Goal: Information Seeking & Learning: Learn about a topic

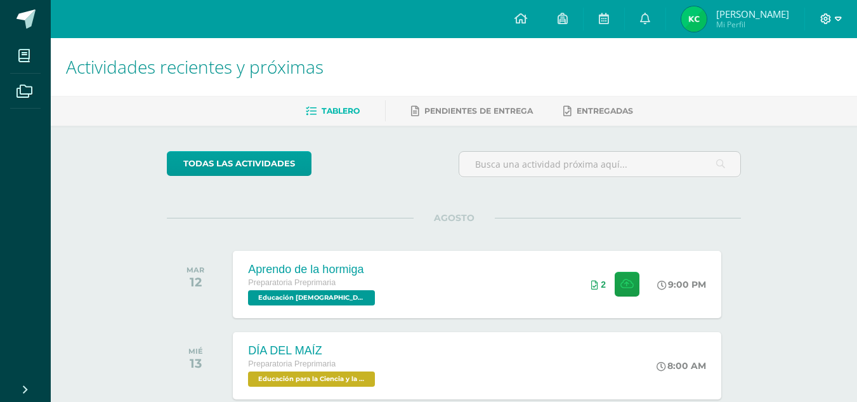
click at [830, 16] on icon at bounding box center [826, 18] width 11 height 11
click at [819, 82] on span "Cerrar sesión" at bounding box center [798, 86] width 57 height 12
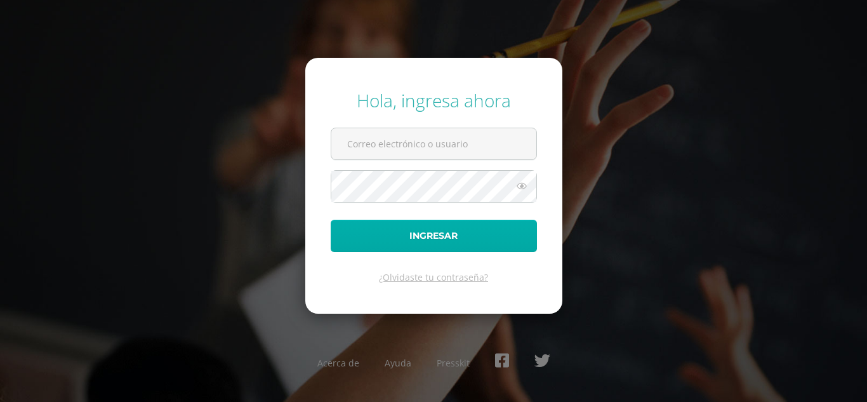
type input "866@laestrella.edu.gt"
click at [463, 235] on button "Ingresar" at bounding box center [434, 236] width 206 height 32
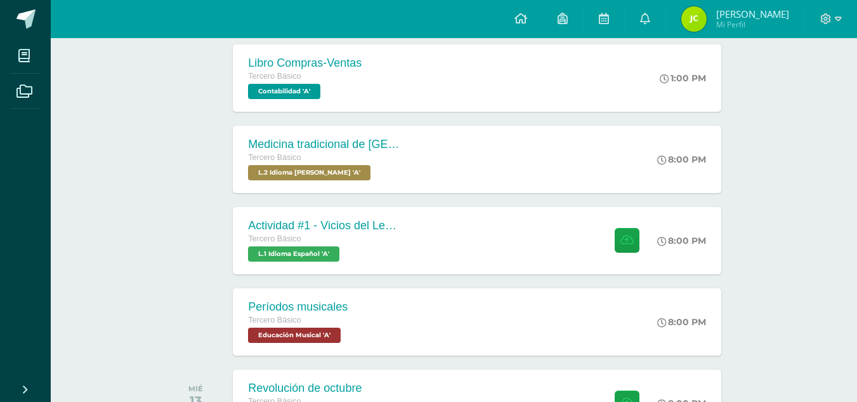
scroll to position [288, 0]
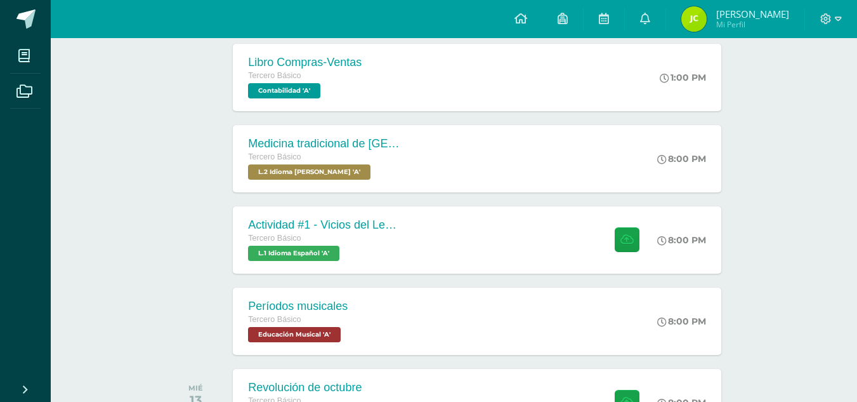
click at [833, 20] on span at bounding box center [831, 19] width 22 height 14
click at [795, 89] on span "Cerrar sesión" at bounding box center [798, 87] width 57 height 12
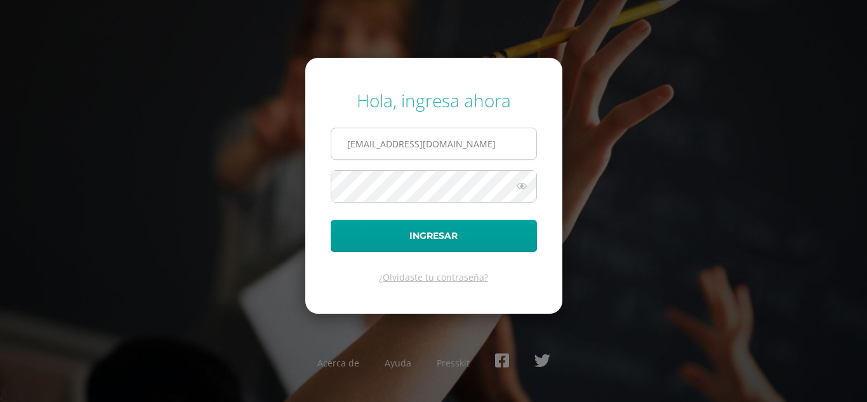
click at [362, 145] on input "[EMAIL_ADDRESS][DOMAIN_NAME]" at bounding box center [433, 143] width 205 height 31
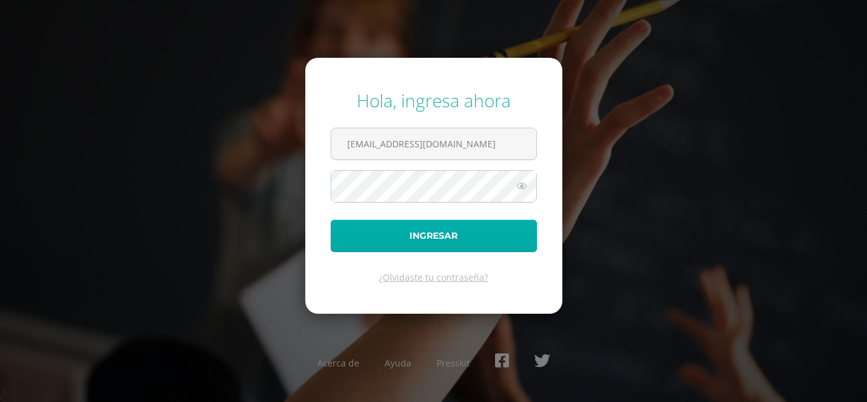
type input "865@laestrella.edu.gt"
click at [414, 233] on button "Ingresar" at bounding box center [434, 236] width 206 height 32
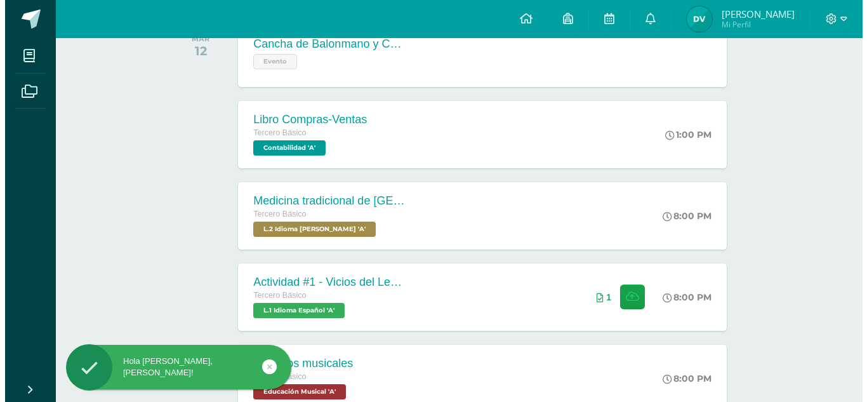
scroll to position [254, 0]
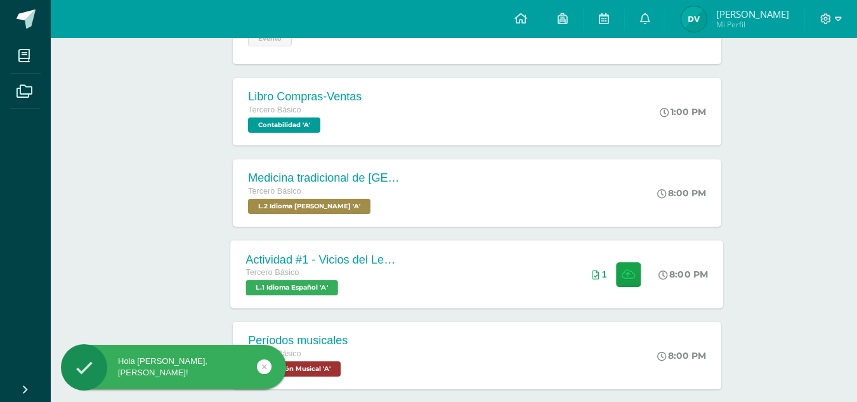
click at [454, 269] on div "Actividad #1 - Vicios del LenguaJe Tercero Básico L.1 Idioma Español 'A' 8:00 P…" at bounding box center [477, 274] width 493 height 68
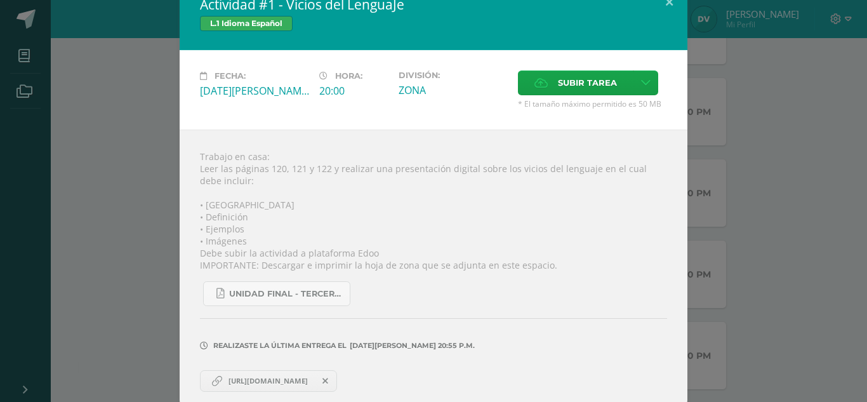
scroll to position [30, 0]
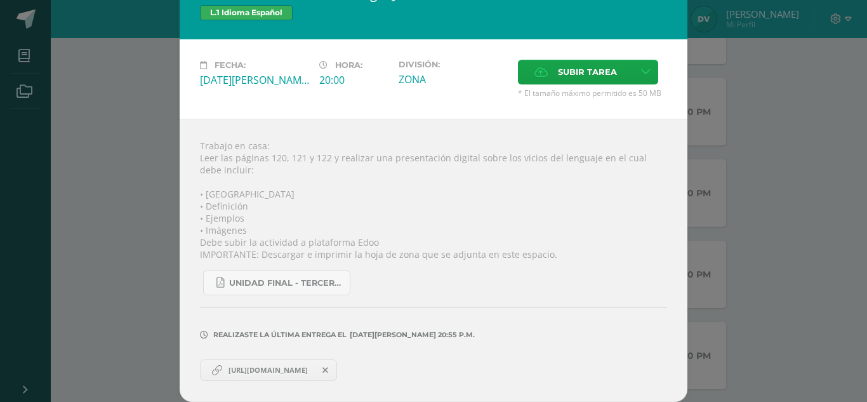
click at [307, 369] on div "Hola Daira Yanira, bienvenido a Edoo!" at bounding box center [194, 369] width 232 height 49
click at [308, 369] on span "https://www.canva.com/design/DAGv0BV38IE/_Wli530jAQlzODbotMOefA/view?utm_conten…" at bounding box center [268, 370] width 92 height 10
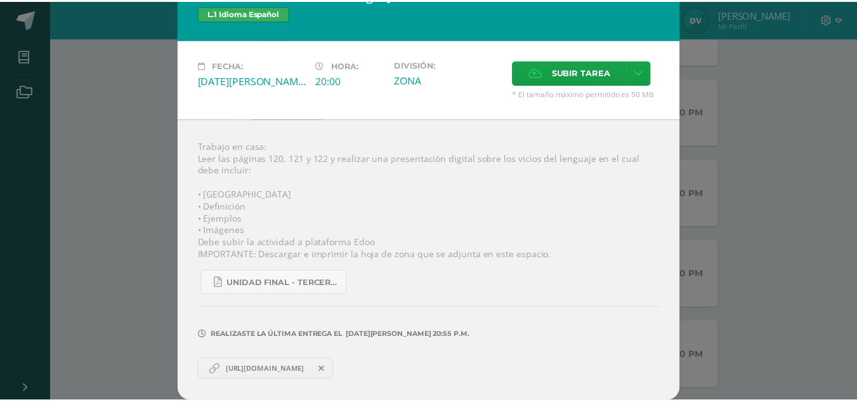
scroll to position [0, 0]
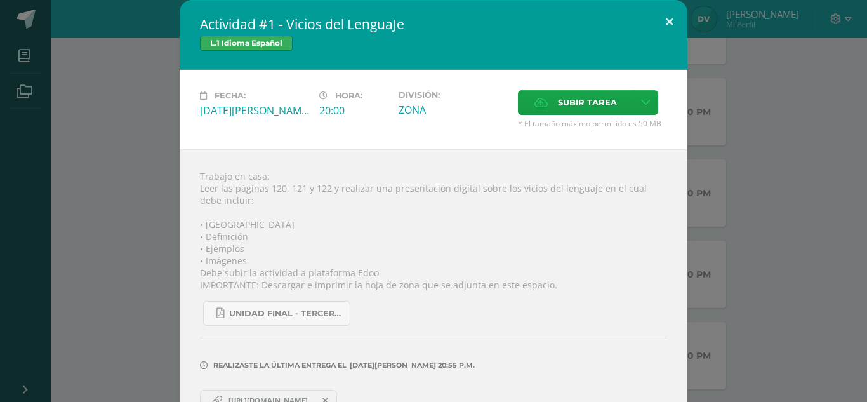
click at [673, 24] on button at bounding box center [669, 21] width 36 height 43
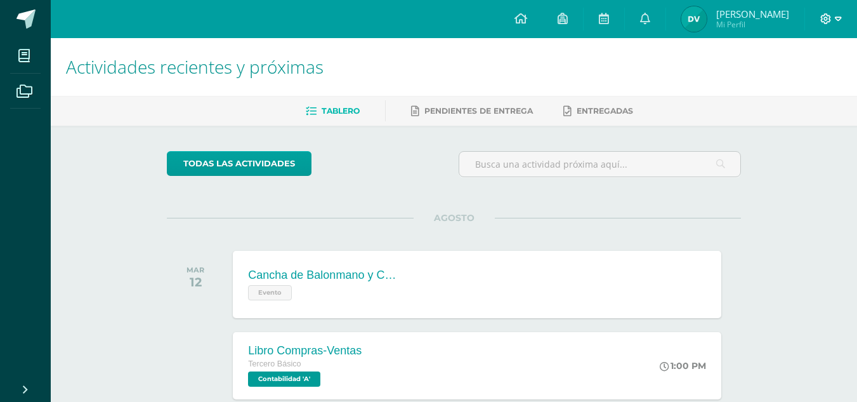
click at [839, 20] on icon at bounding box center [838, 18] width 7 height 4
click at [805, 79] on link "Cerrar sesión" at bounding box center [791, 86] width 100 height 18
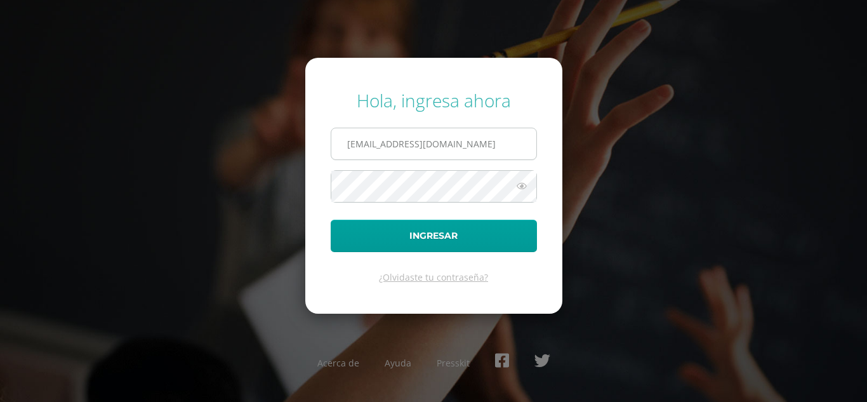
click at [360, 142] on input "[EMAIL_ADDRESS][DOMAIN_NAME]" at bounding box center [433, 143] width 205 height 31
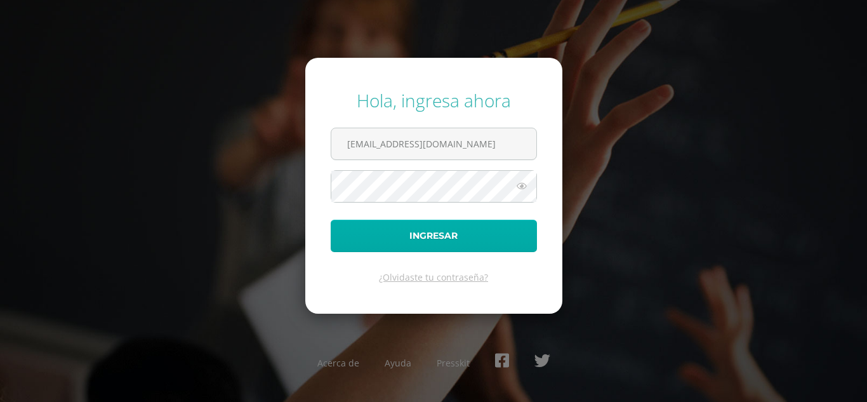
type input "[EMAIL_ADDRESS][DOMAIN_NAME]"
click at [428, 227] on button "Ingresar" at bounding box center [434, 236] width 206 height 32
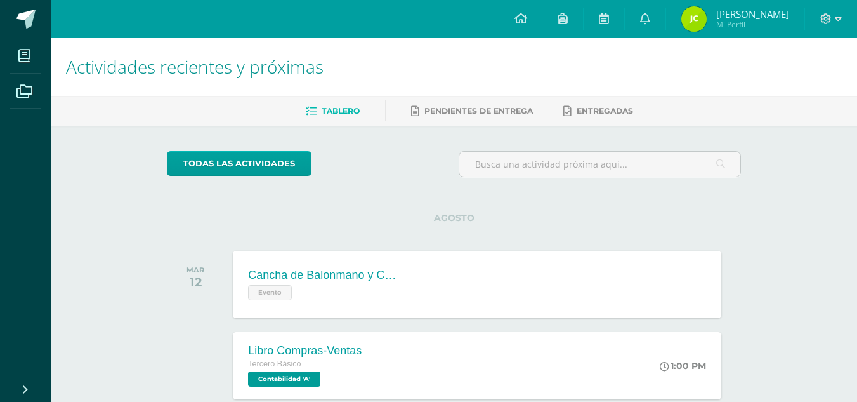
click at [834, 10] on div at bounding box center [831, 19] width 52 height 38
click at [827, 17] on div at bounding box center [831, 19] width 52 height 38
click at [825, 20] on icon at bounding box center [825, 18] width 11 height 11
click at [817, 84] on span "Cerrar sesión" at bounding box center [798, 87] width 57 height 12
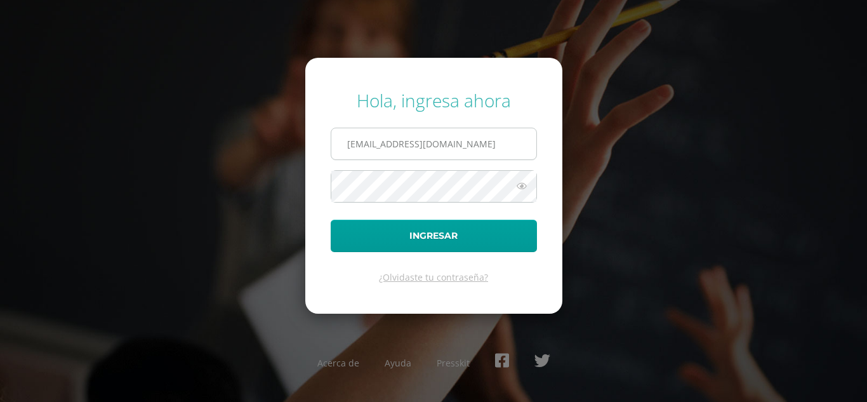
click at [364, 145] on input "[EMAIL_ADDRESS][DOMAIN_NAME]" at bounding box center [433, 143] width 205 height 31
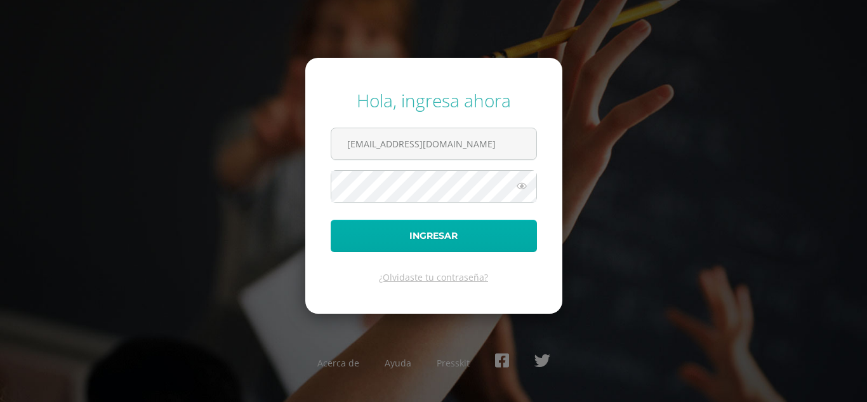
type input "[EMAIL_ADDRESS][DOMAIN_NAME]"
click at [427, 232] on button "Ingresar" at bounding box center [434, 236] width 206 height 32
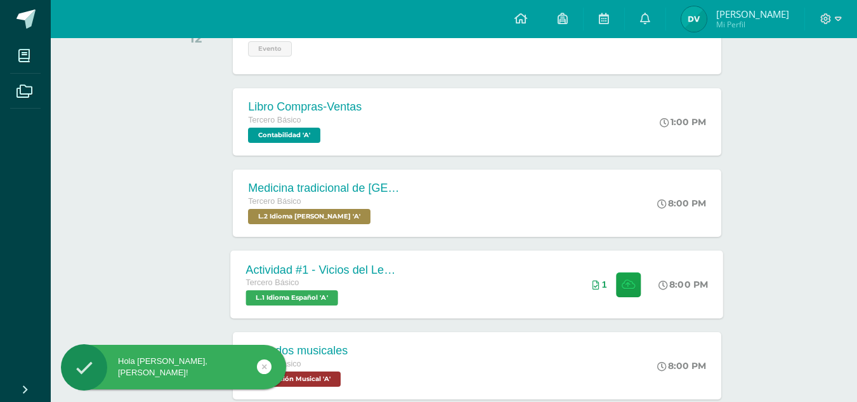
scroll to position [254, 0]
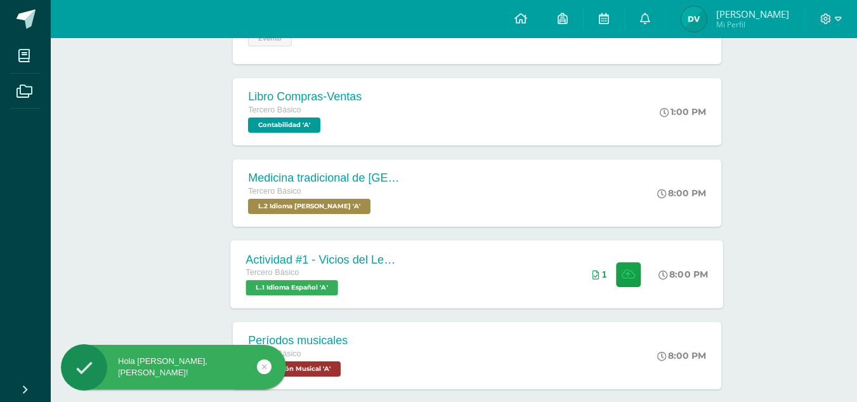
click at [391, 283] on div "Tercero Básico L.1 Idioma Español 'A'" at bounding box center [323, 280] width 154 height 29
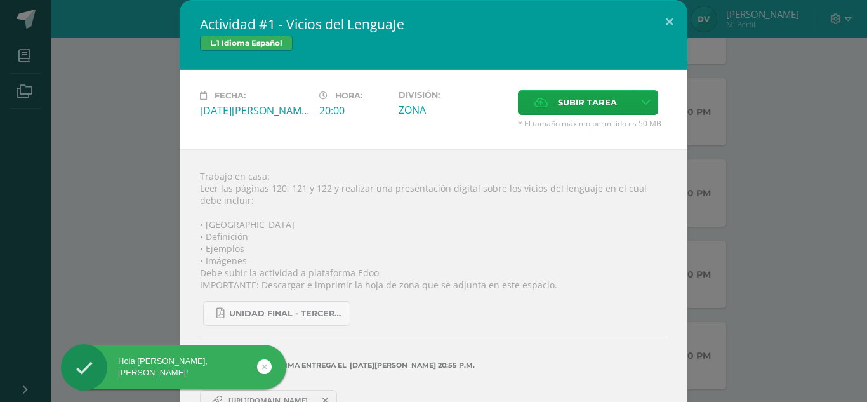
click at [314, 396] on span "https://www.canva.com/design/DAGv0BV38IE/_Wli530jAQlzODbotMOefA/view?utm_conten…" at bounding box center [268, 400] width 92 height 10
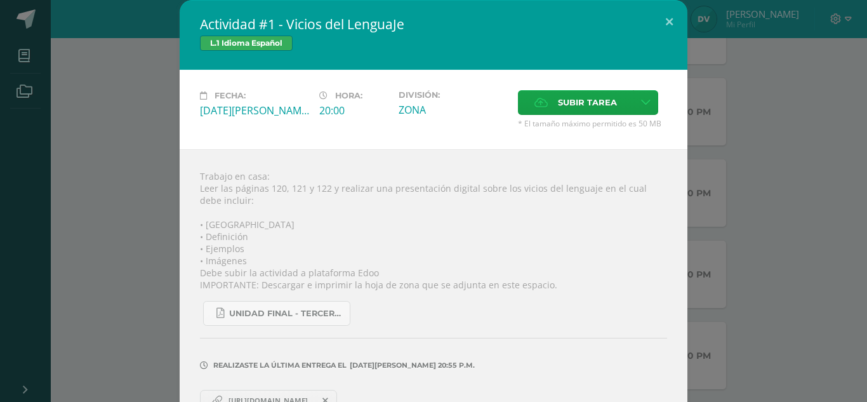
click at [790, 133] on div "Actividad #1 - Vicios del LenguaJe L.1 Idioma Español Fecha: Martes 12 de Agost…" at bounding box center [433, 216] width 857 height 432
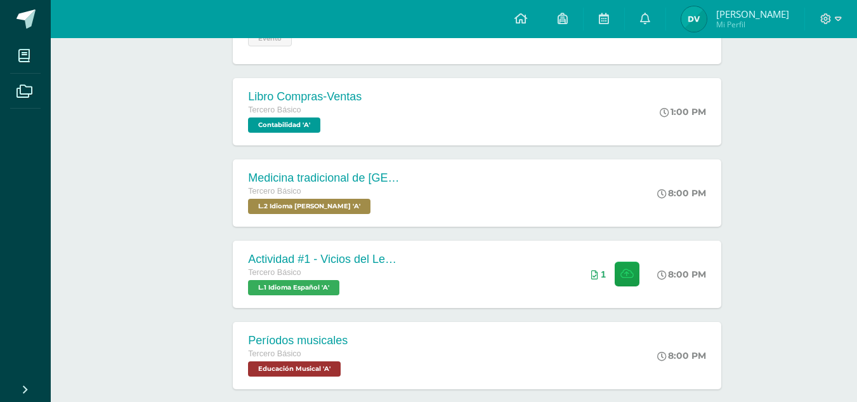
click at [843, 14] on div at bounding box center [831, 19] width 52 height 38
click at [832, 22] on span at bounding box center [831, 19] width 22 height 14
click at [813, 85] on span "Cerrar sesión" at bounding box center [798, 87] width 57 height 12
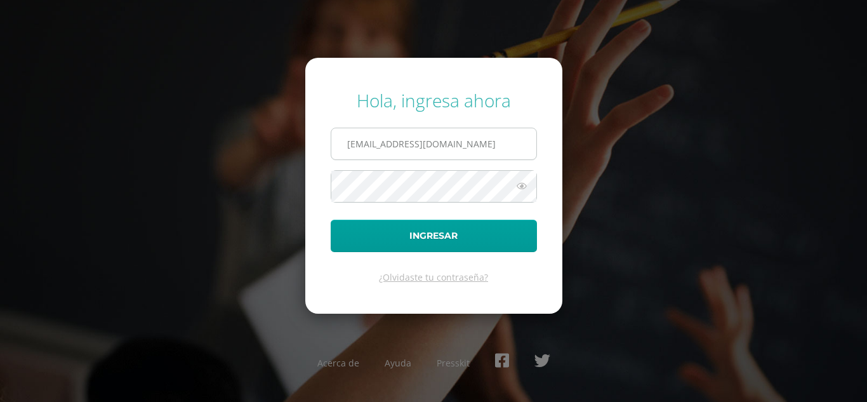
click at [360, 145] on input "865@laestrella.edu.gt" at bounding box center [433, 143] width 205 height 31
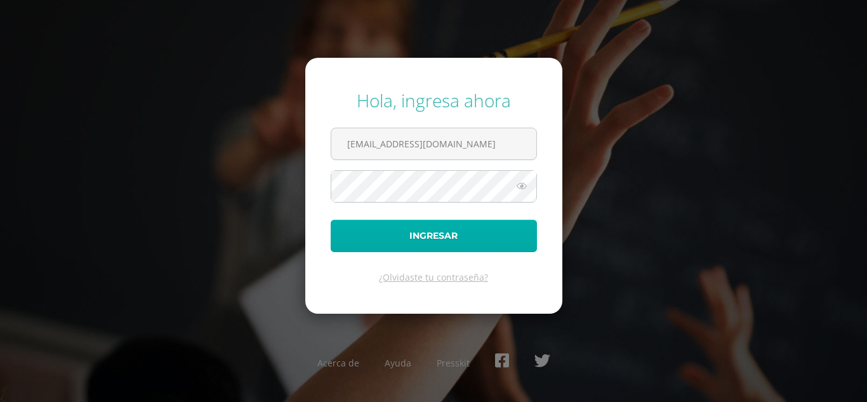
type input "866@laestrella.edu.gt"
click at [434, 231] on button "Ingresar" at bounding box center [434, 236] width 206 height 32
